Goal: Find specific page/section: Find specific page/section

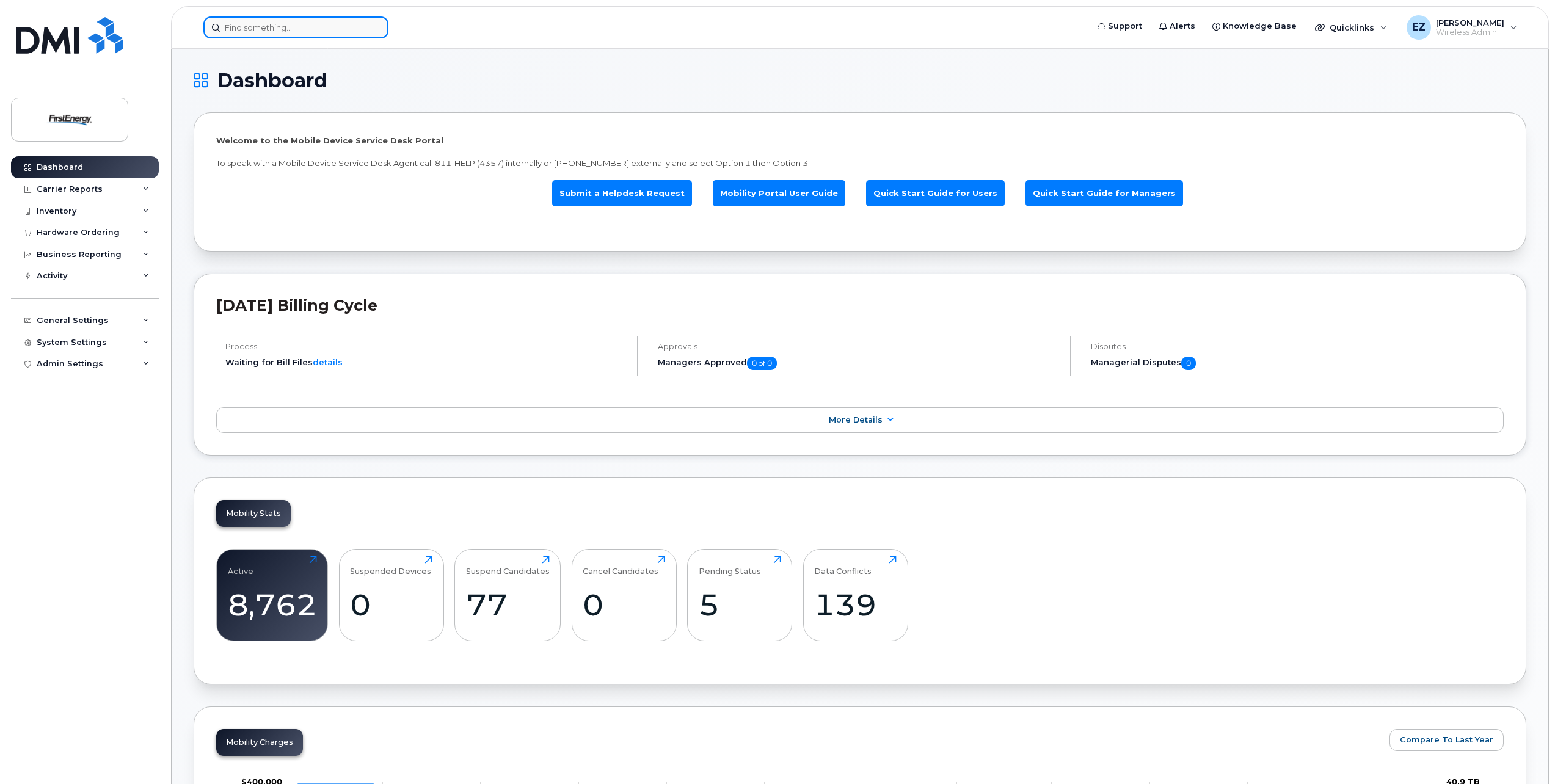
click at [290, 39] on div at bounding box center [641, 27] width 876 height 22
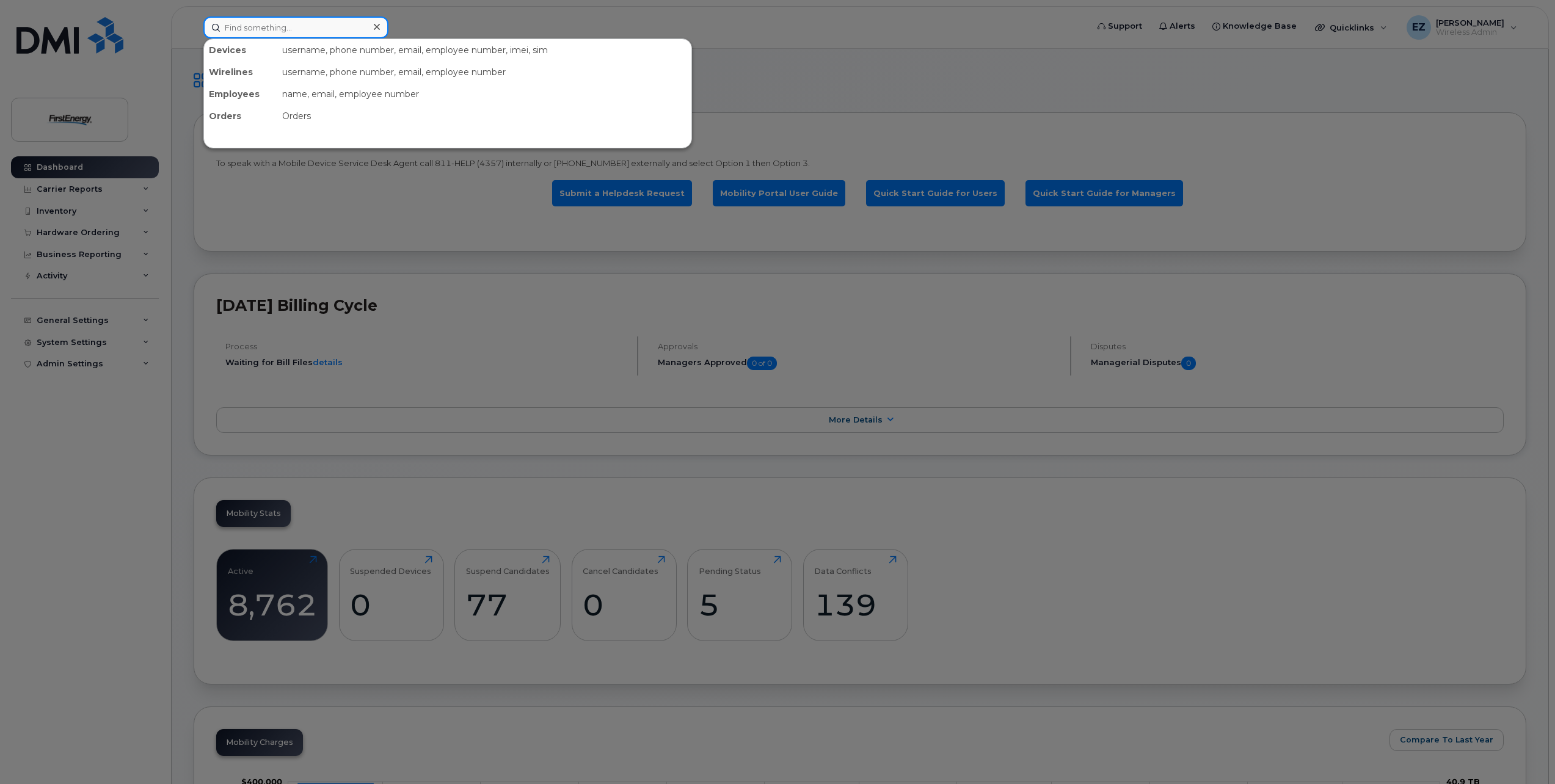
paste input "3046922770"
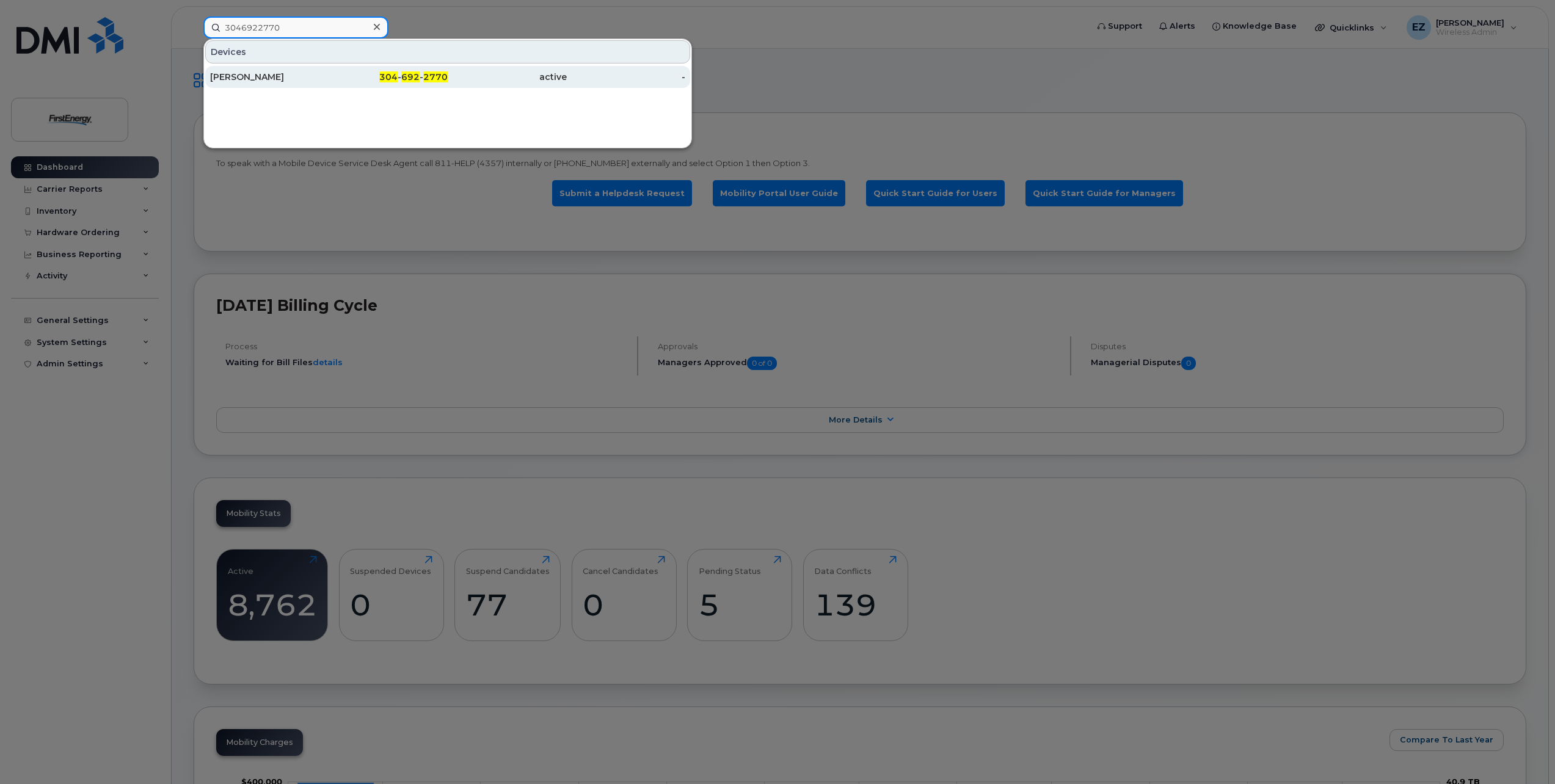
type input "3046922770"
click at [276, 77] on div "[PERSON_NAME]" at bounding box center [269, 77] width 119 height 12
